Goal: Task Accomplishment & Management: Use online tool/utility

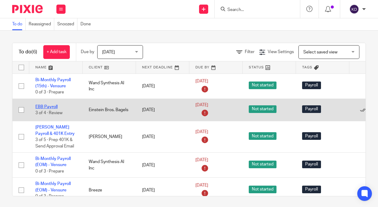
click at [46, 106] on link "EBB Payroll" at bounding box center [46, 107] width 22 height 4
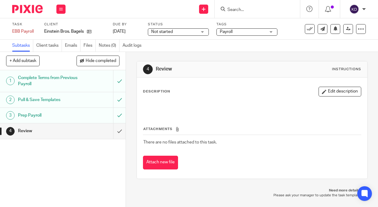
click at [17, 7] on img at bounding box center [27, 9] width 31 height 8
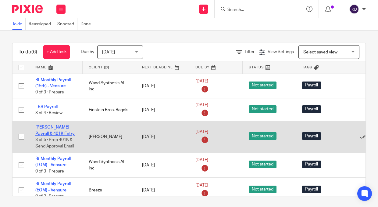
click at [52, 126] on link "[PERSON_NAME] Payroll & 401K Entry" at bounding box center [54, 130] width 39 height 10
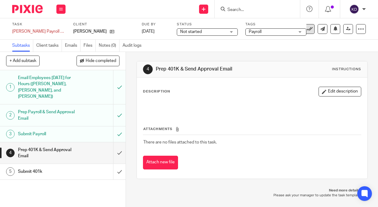
click at [308, 31] on icon at bounding box center [310, 29] width 6 height 6
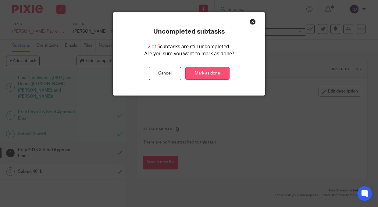
drag, startPoint x: 202, startPoint y: 74, endPoint x: 201, endPoint y: 79, distance: 4.9
click at [202, 74] on link "Mark as done" at bounding box center [208, 73] width 44 height 13
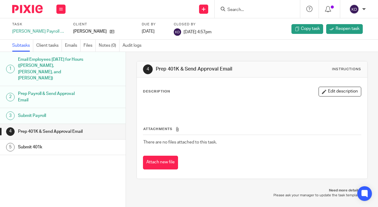
click at [34, 10] on img at bounding box center [27, 9] width 31 height 8
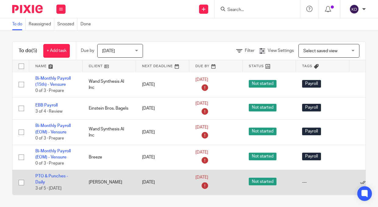
scroll to position [2, 0]
